Goal: Transaction & Acquisition: Purchase product/service

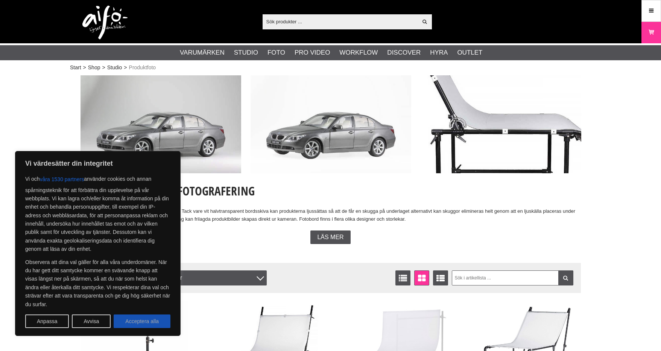
click at [167, 322] on button "Acceptera alla" at bounding box center [142, 321] width 57 height 14
checkbox input "true"
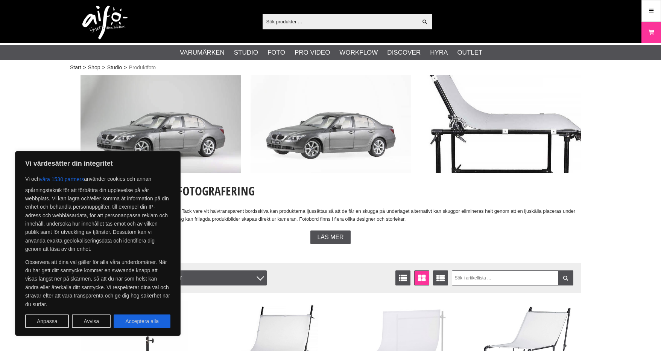
checkbox input "true"
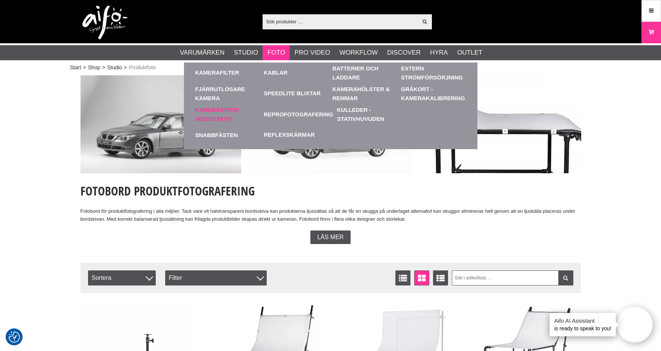
click at [219, 110] on link "Kamerastativ - Videostativ" at bounding box center [227, 114] width 65 height 21
